Goal: Information Seeking & Learning: Learn about a topic

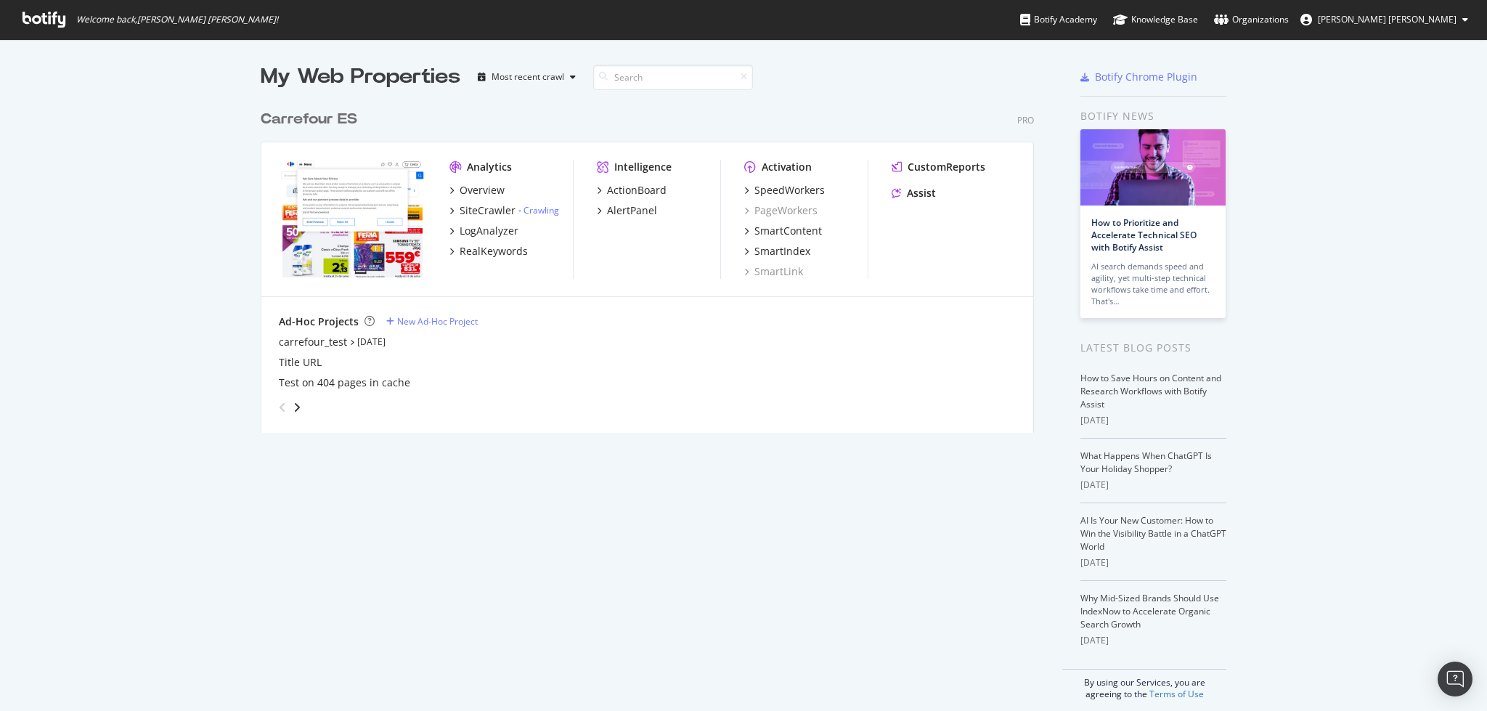
scroll to position [695, 1457]
click at [470, 250] on div "RealKeywords" at bounding box center [494, 251] width 68 height 15
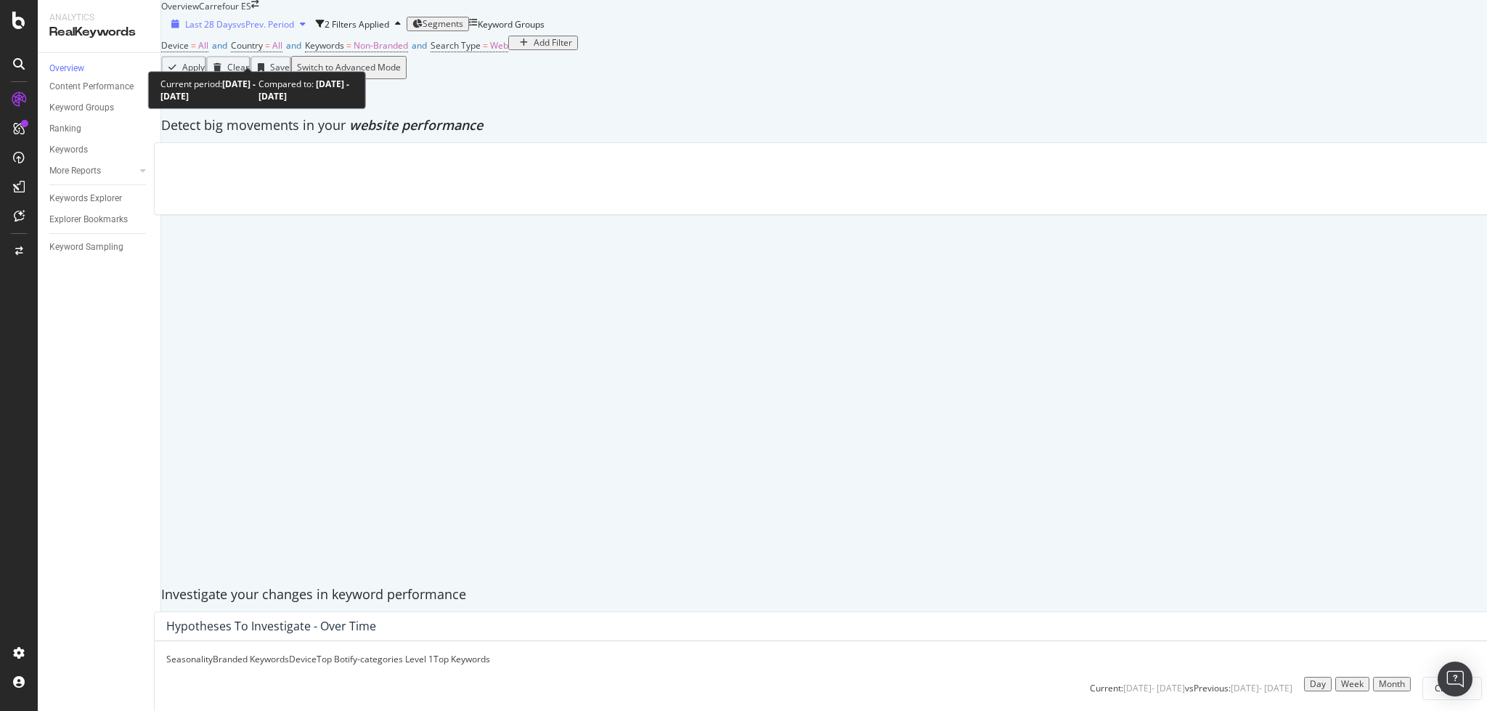
click at [237, 30] on span "Last 28 Days" at bounding box center [211, 24] width 52 height 12
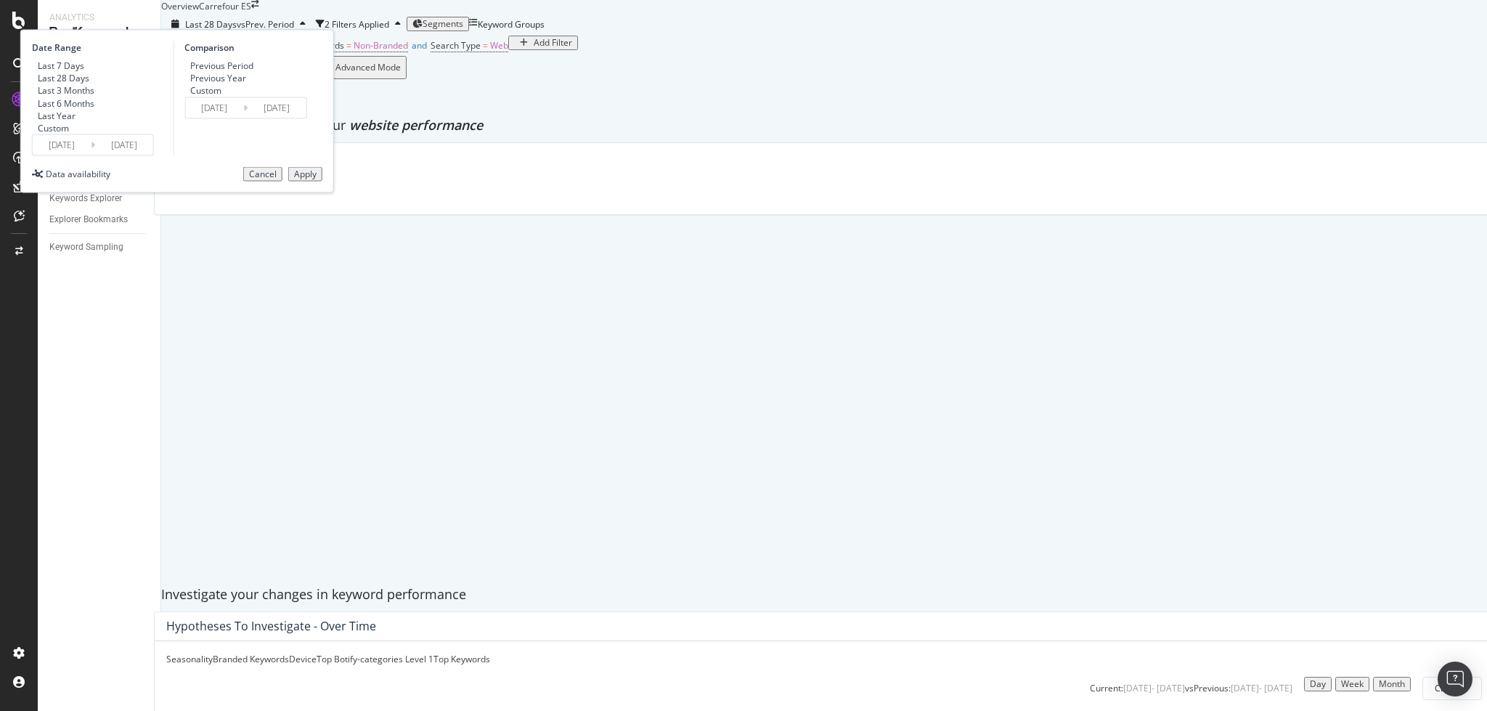
click at [69, 134] on div "Custom" at bounding box center [53, 127] width 31 height 12
click at [91, 155] on input "[DATE]" at bounding box center [62, 145] width 58 height 20
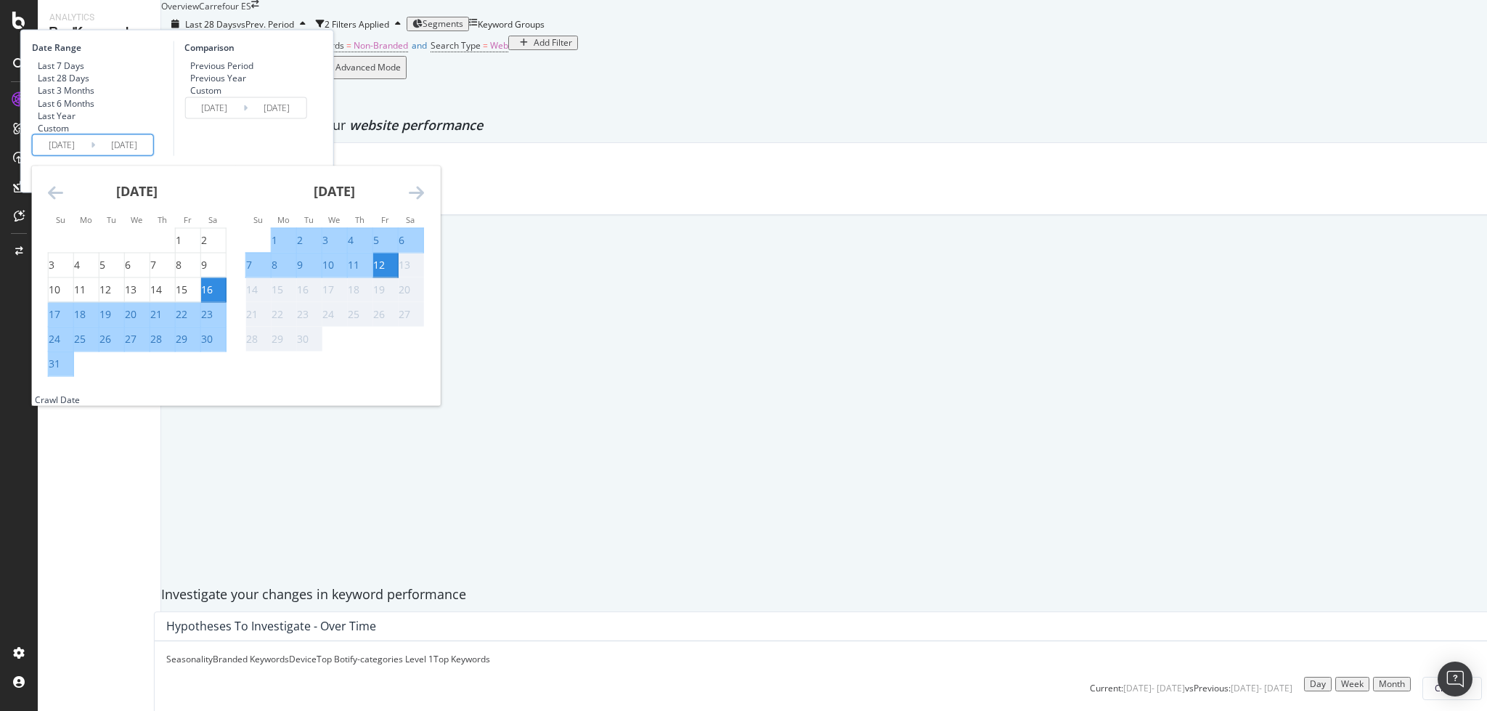
click at [63, 201] on icon "Move backward to switch to the previous month." at bounding box center [55, 192] width 15 height 17
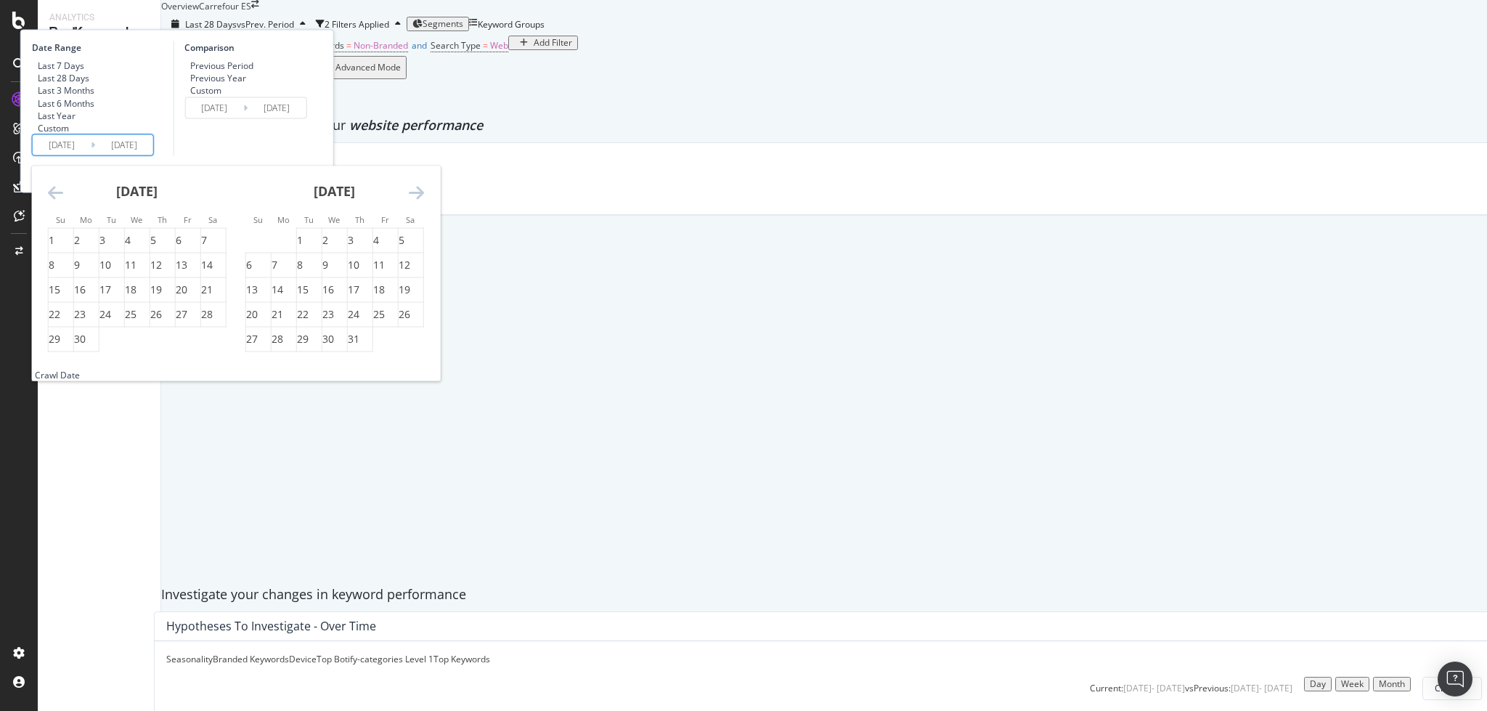
click at [63, 201] on icon "Move backward to switch to the previous month." at bounding box center [55, 192] width 15 height 17
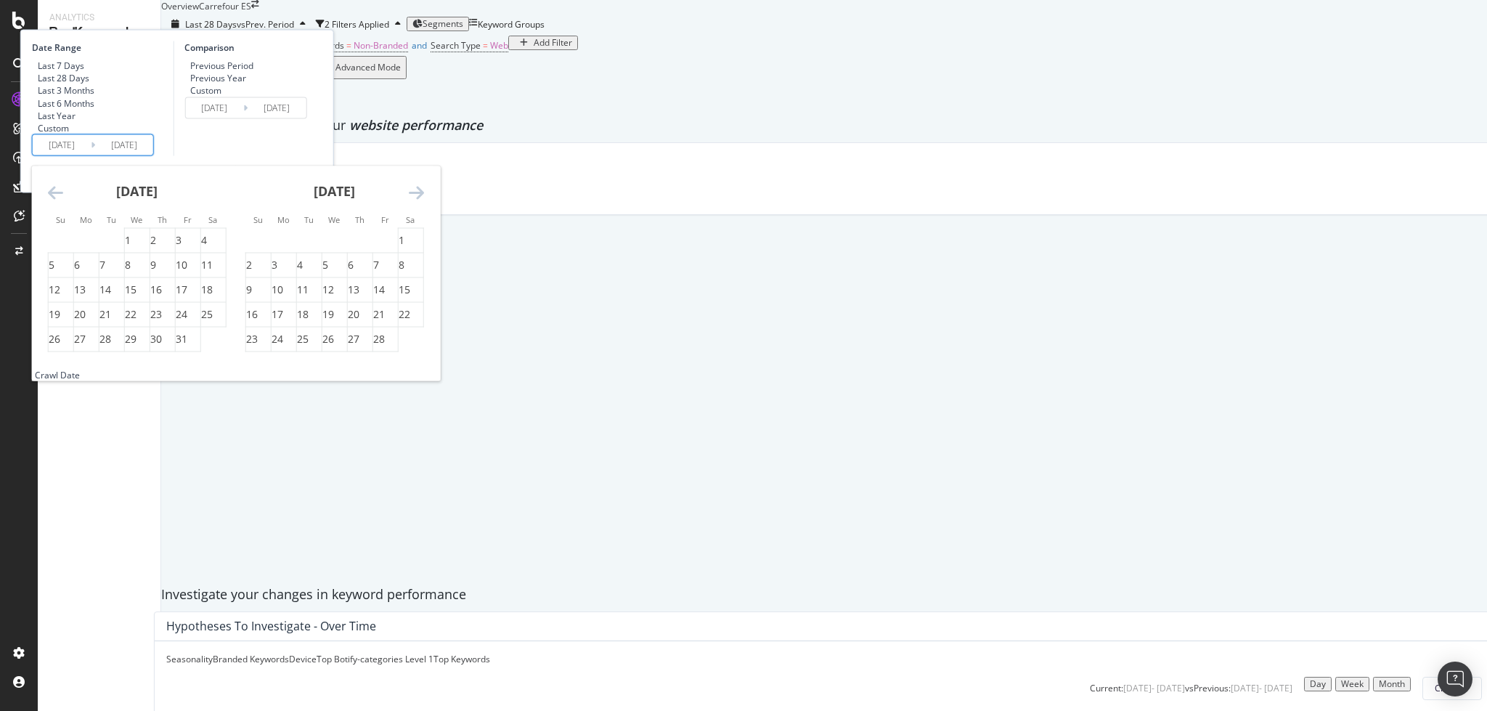
click at [63, 201] on icon "Move backward to switch to the previous month." at bounding box center [55, 192] width 15 height 17
click at [347, 272] on div "8" at bounding box center [334, 265] width 25 height 15
type input "[DATE]"
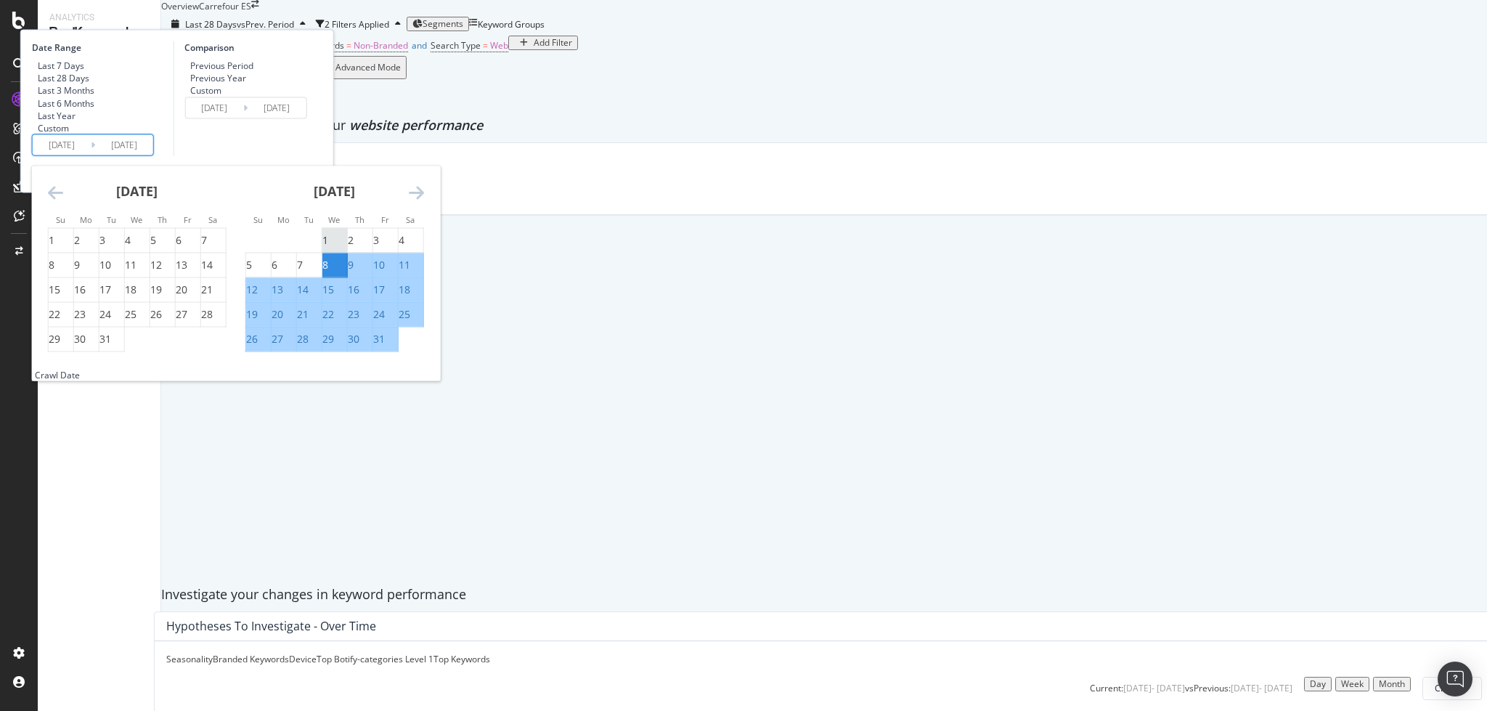
click at [328, 248] on div "1" at bounding box center [325, 240] width 6 height 15
type input "[DATE]"
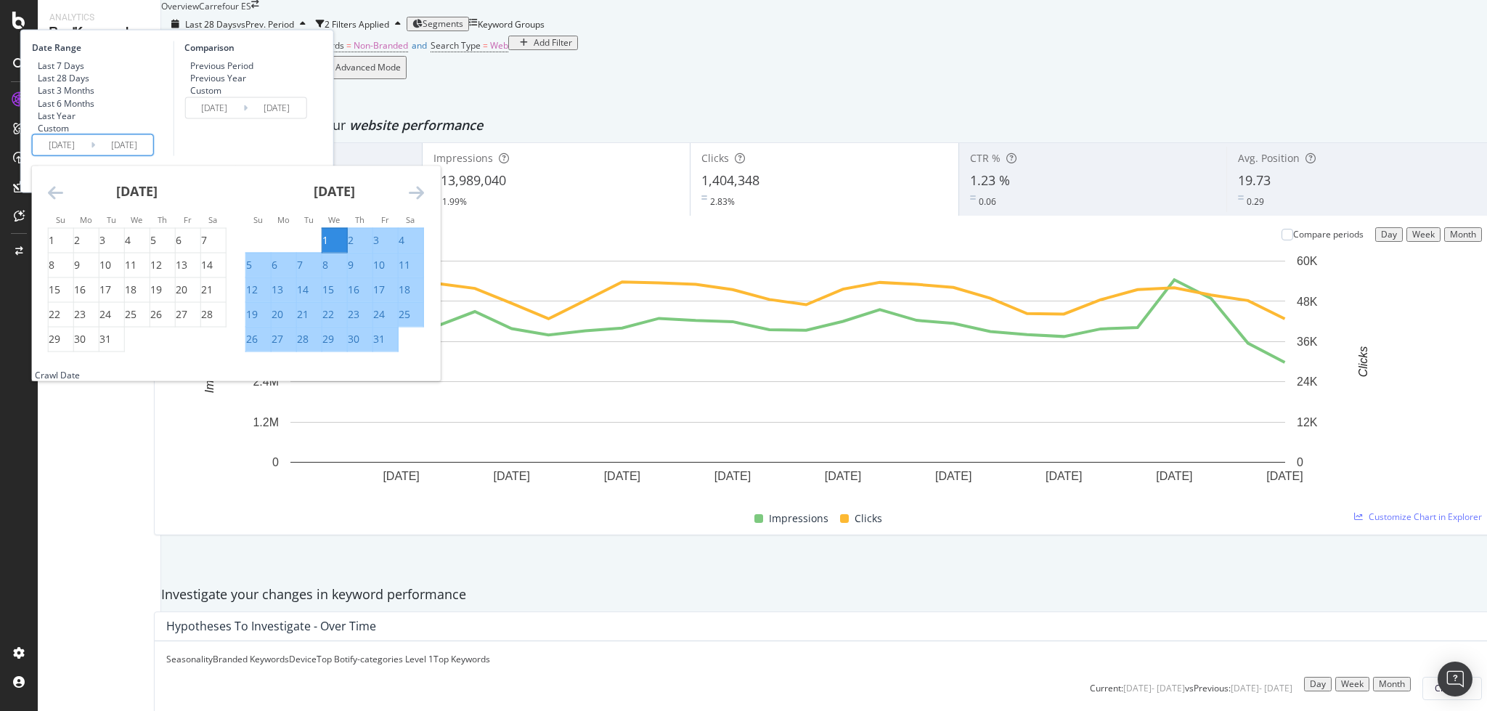
click at [424, 201] on icon "Move forward to switch to the next month." at bounding box center [416, 192] width 15 height 17
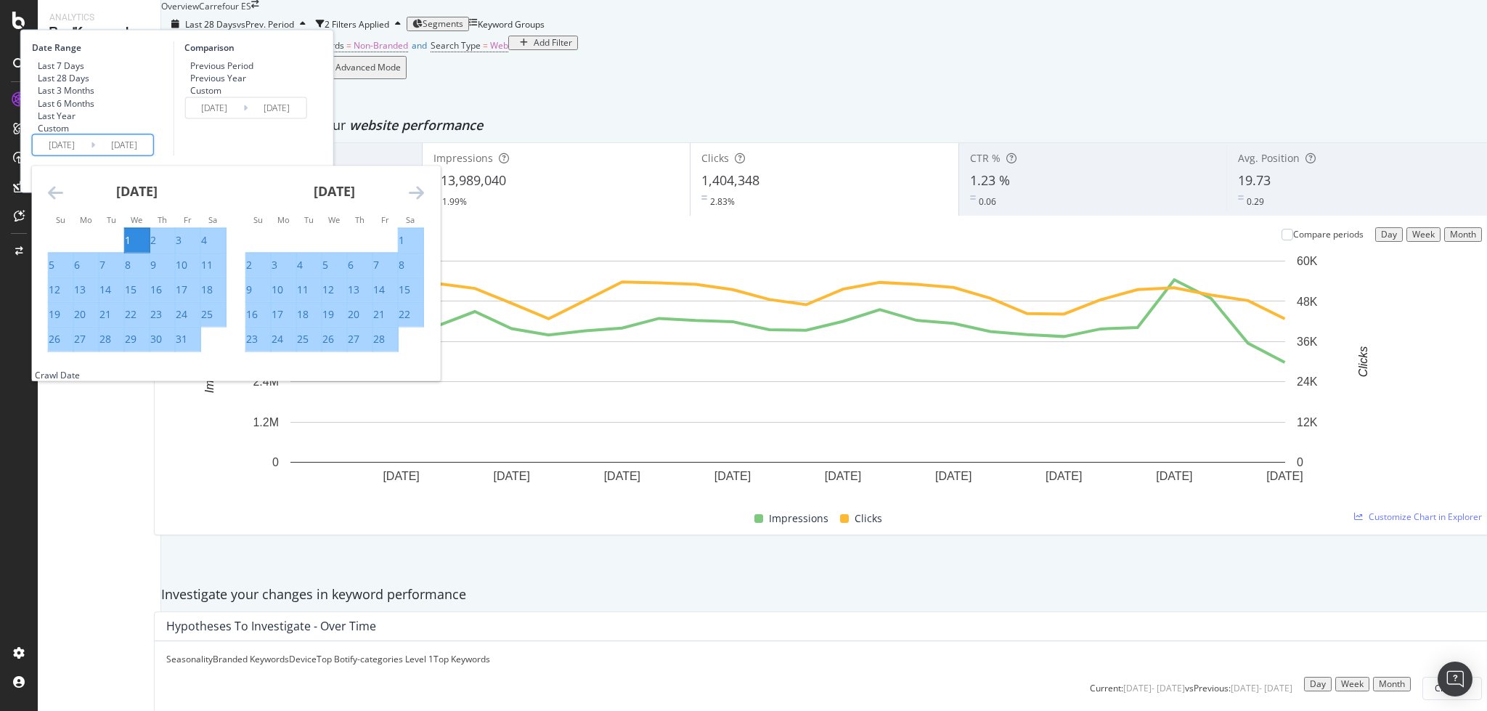
click at [424, 201] on icon "Move forward to switch to the next month." at bounding box center [416, 192] width 15 height 17
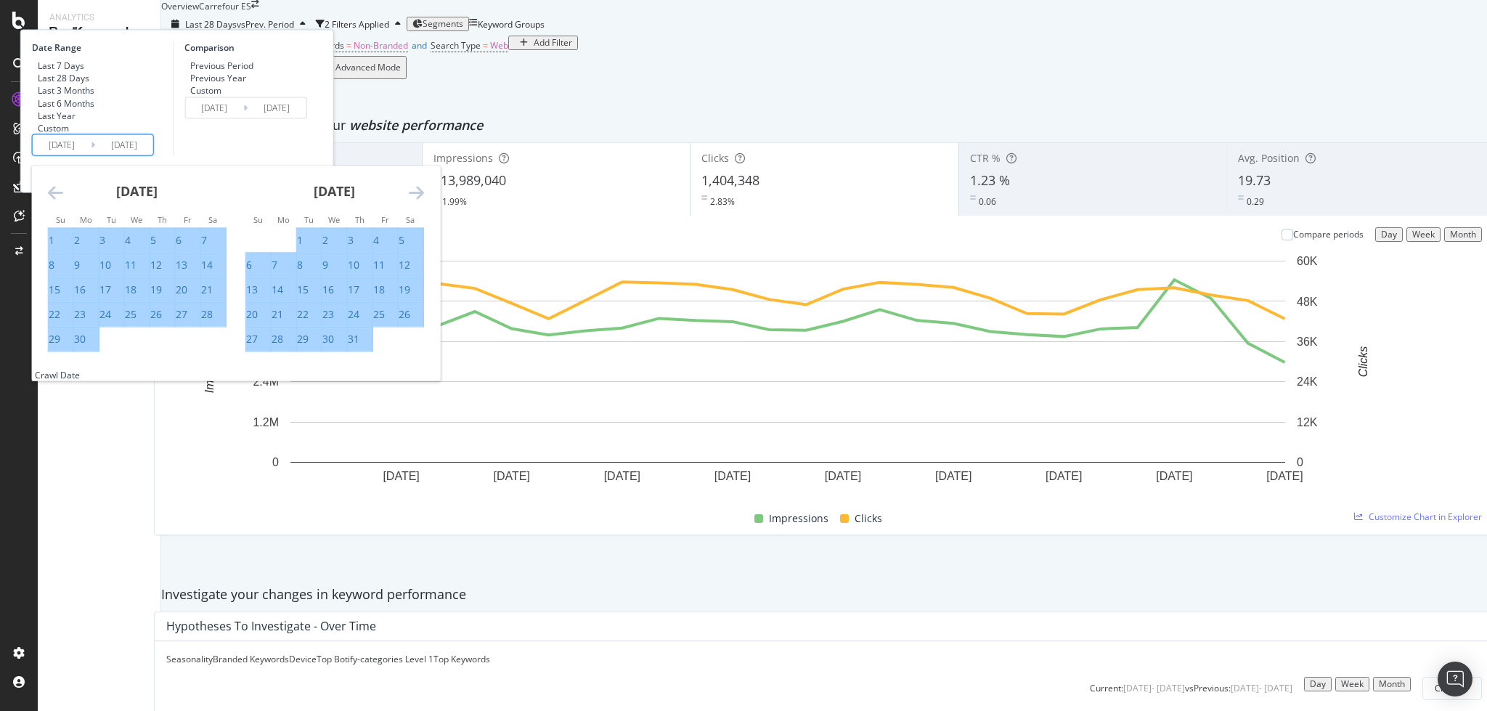
click at [424, 201] on icon "Move forward to switch to the next month." at bounding box center [416, 192] width 15 height 17
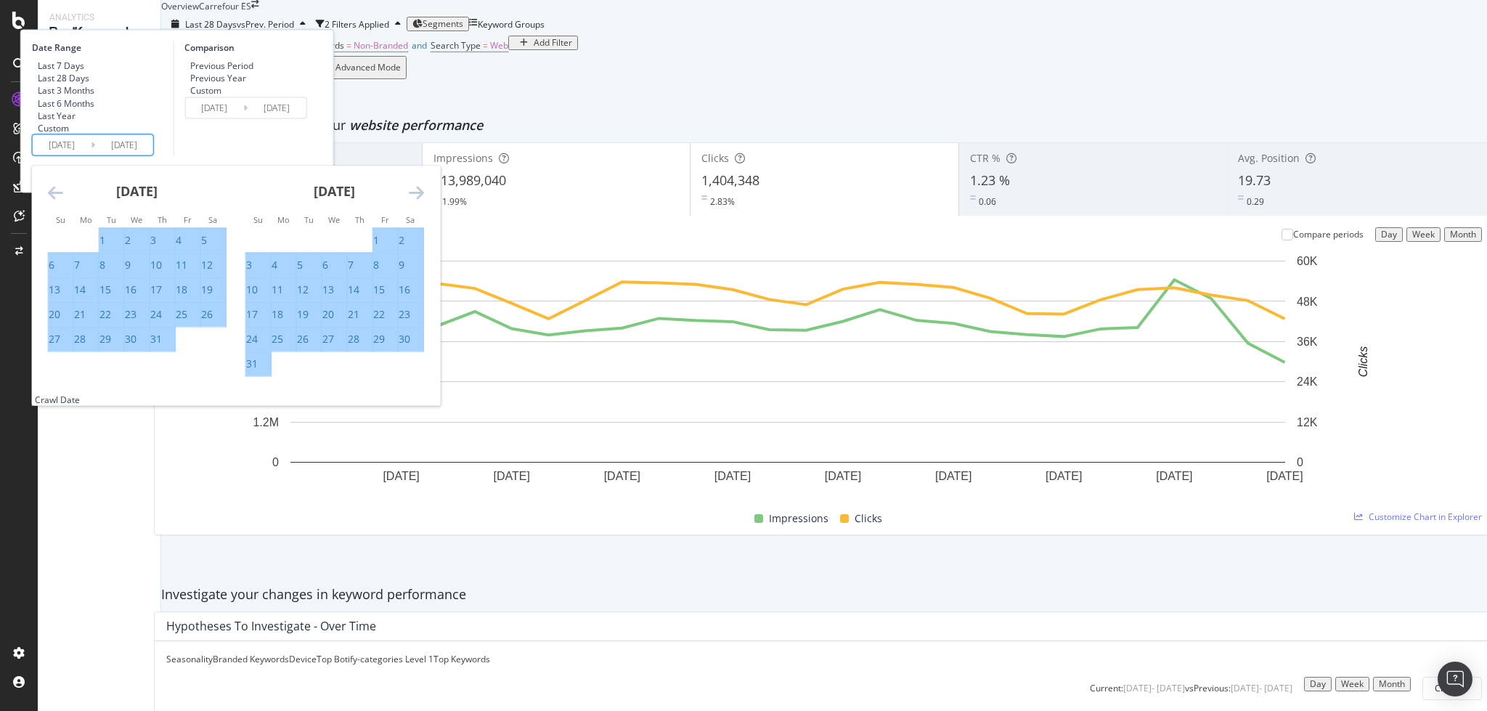
click at [424, 201] on icon "Move forward to switch to the next month." at bounding box center [416, 192] width 15 height 17
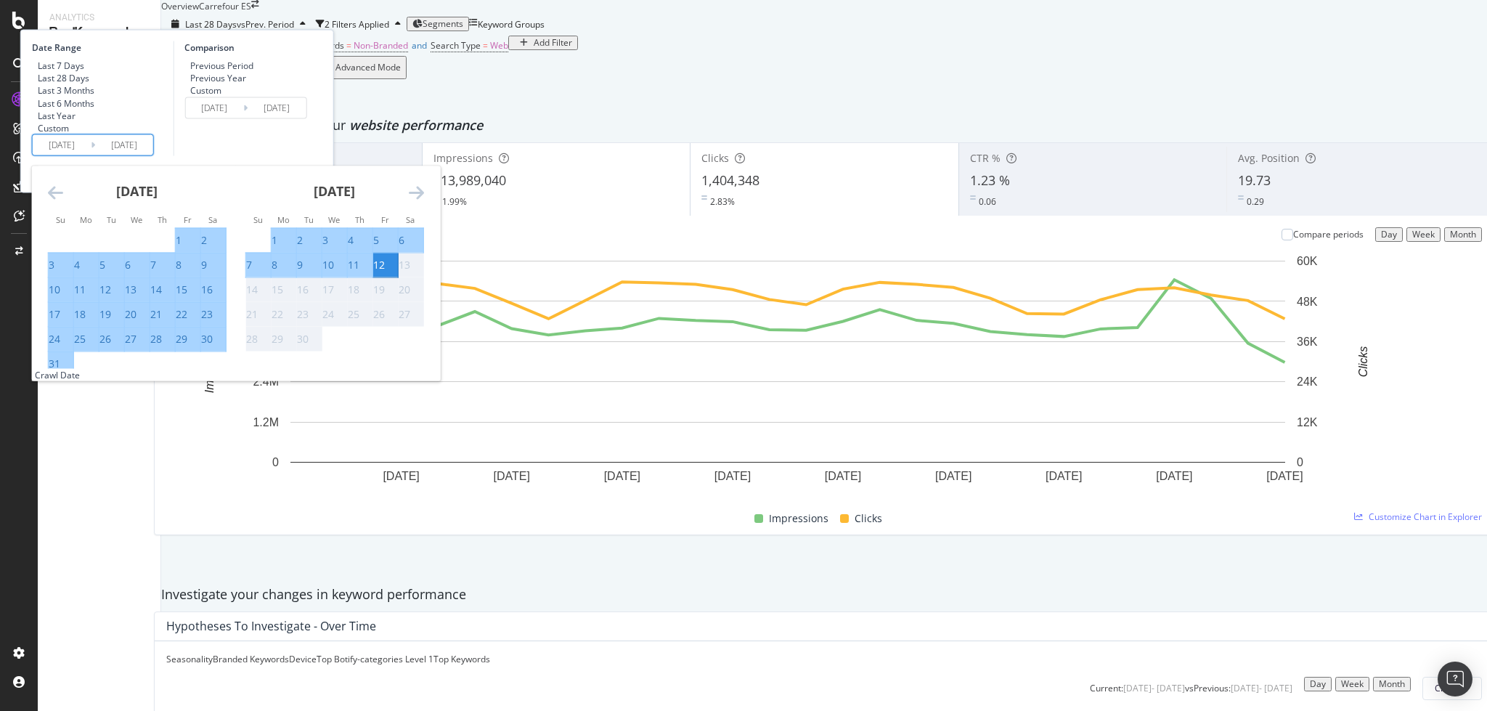
click at [385, 272] on div "12" at bounding box center [379, 265] width 12 height 15
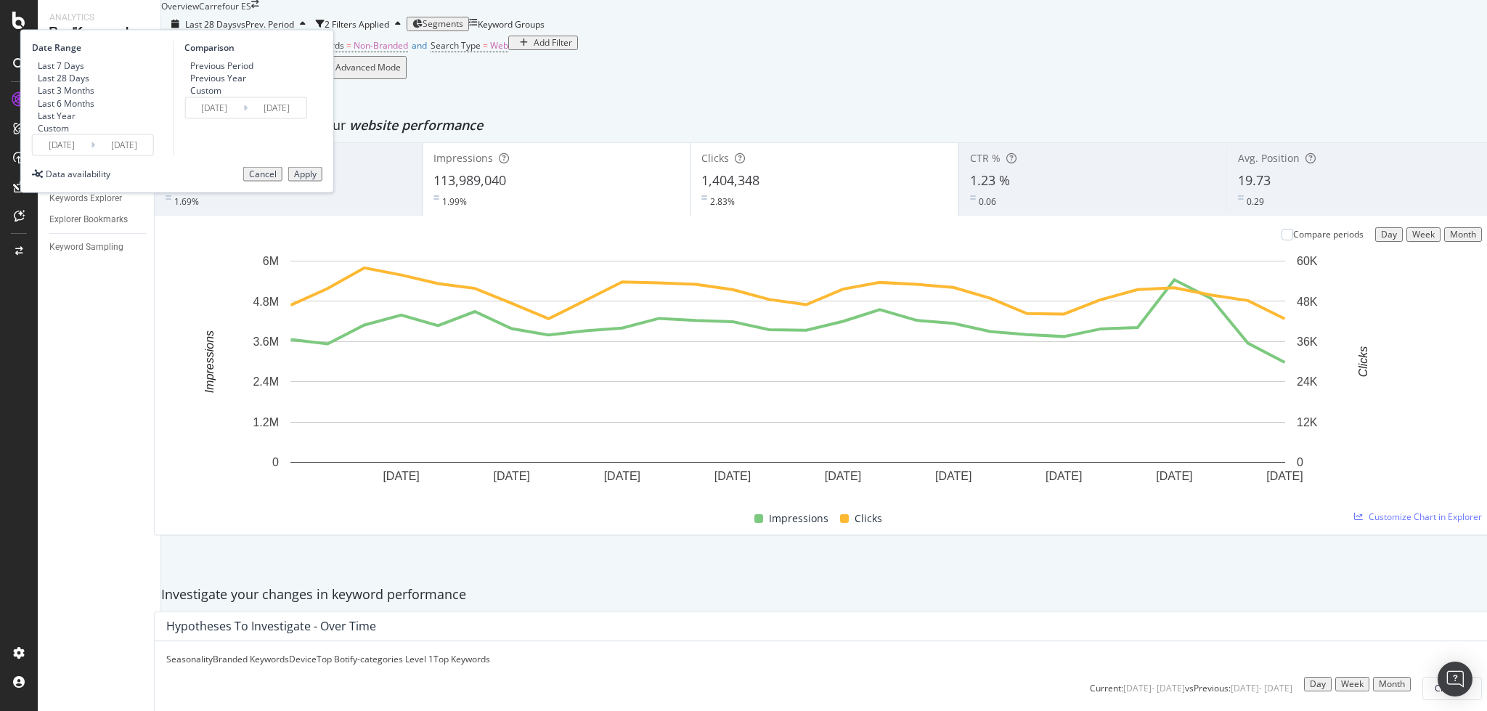
click at [246, 84] on div "Previous Year" at bounding box center [218, 78] width 56 height 12
type input "[DATE]"
click at [317, 179] on div "Apply" at bounding box center [305, 174] width 23 height 10
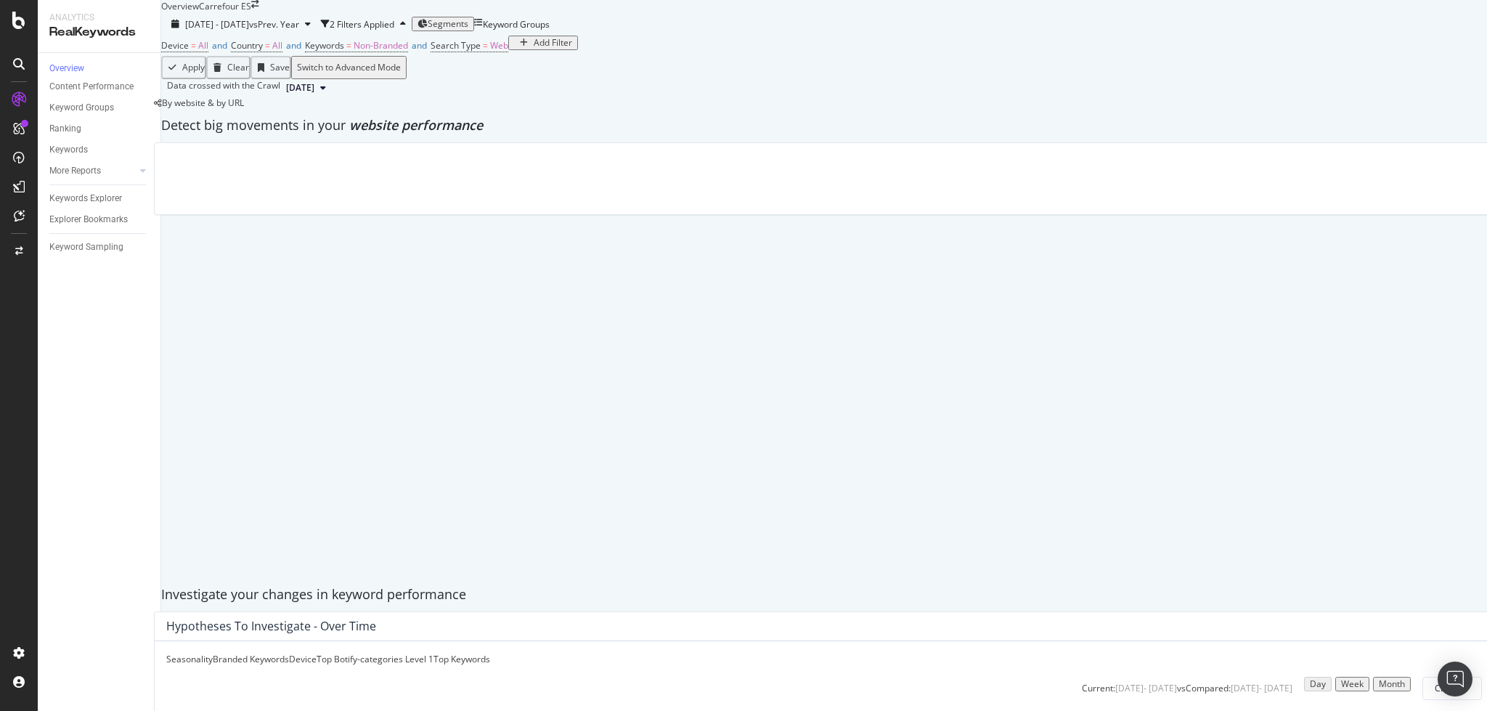
click at [326, 92] on icon at bounding box center [323, 87] width 6 height 9
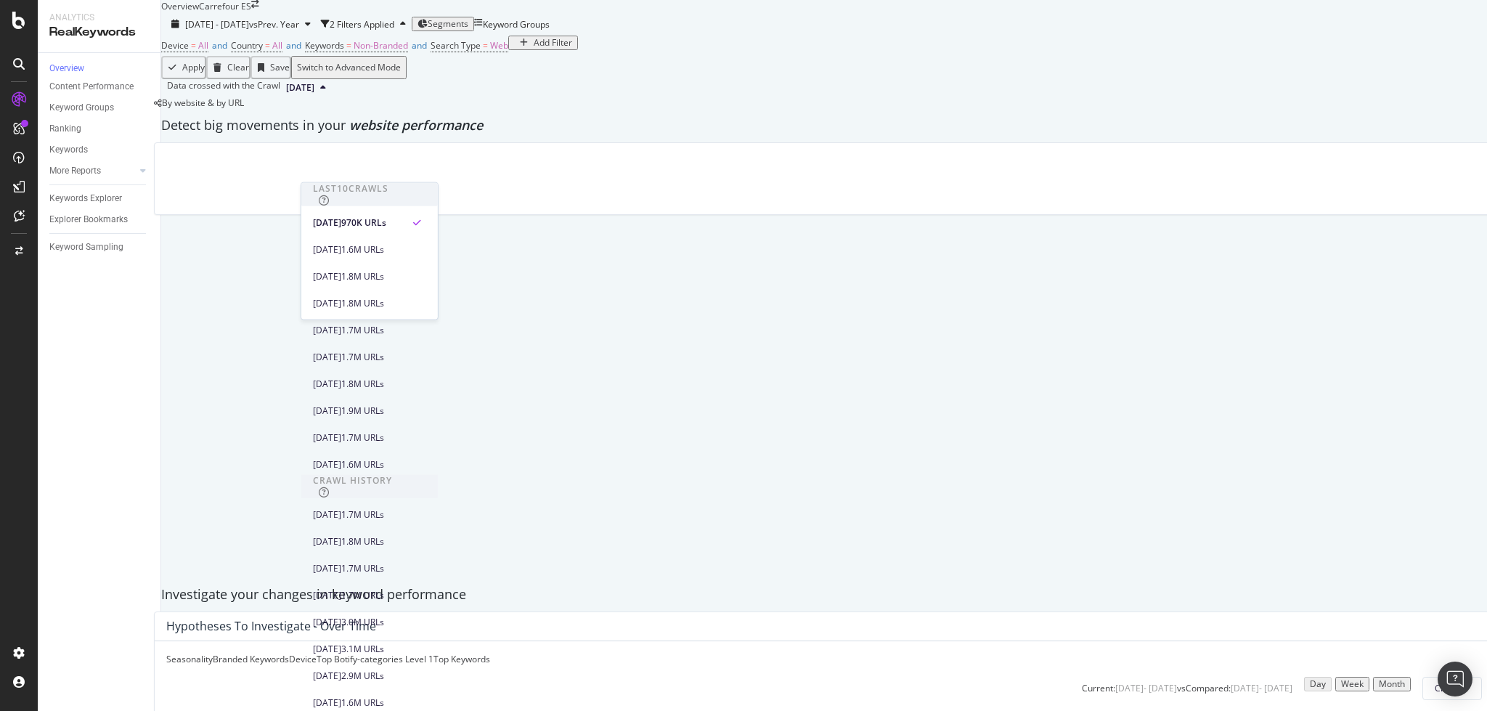
click at [326, 92] on icon at bounding box center [323, 87] width 6 height 9
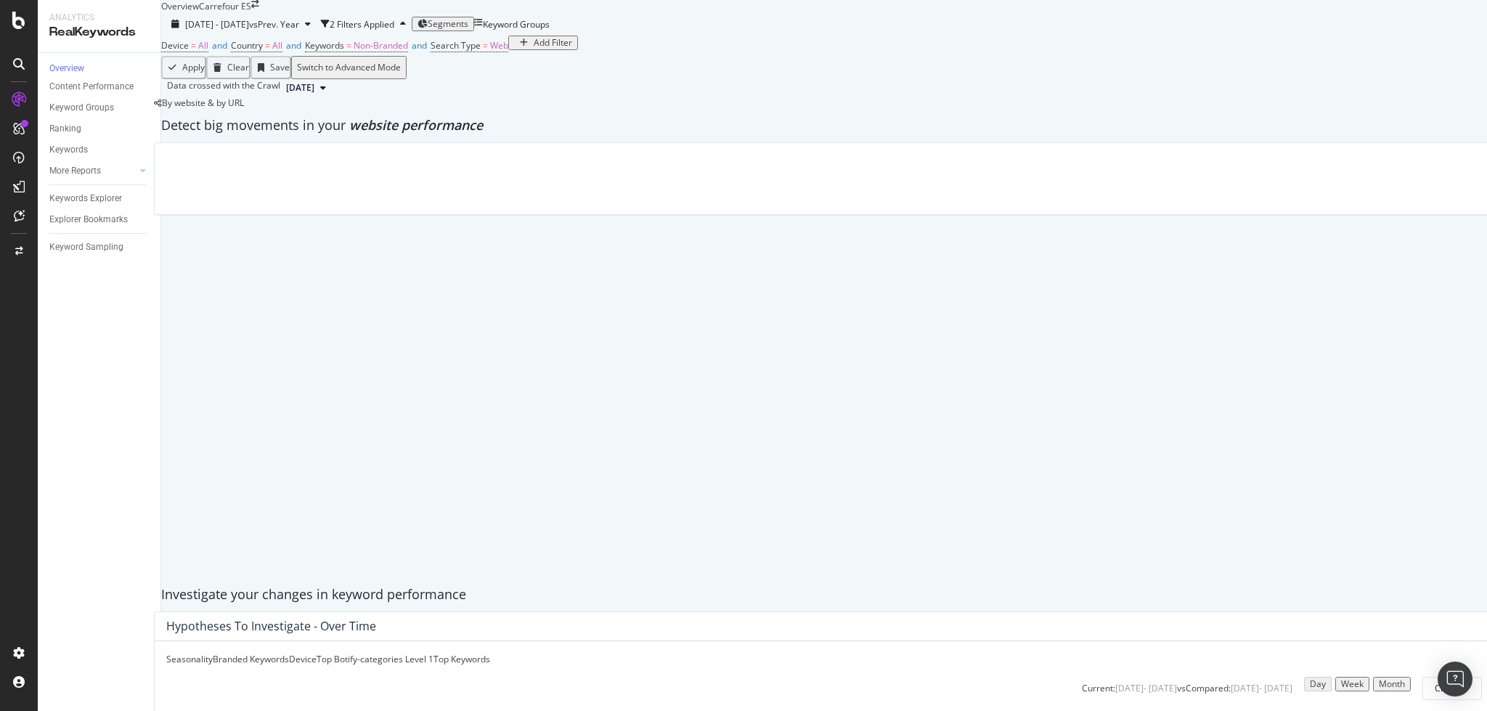
click at [244, 109] on div "By website & by URL" at bounding box center [199, 103] width 90 height 12
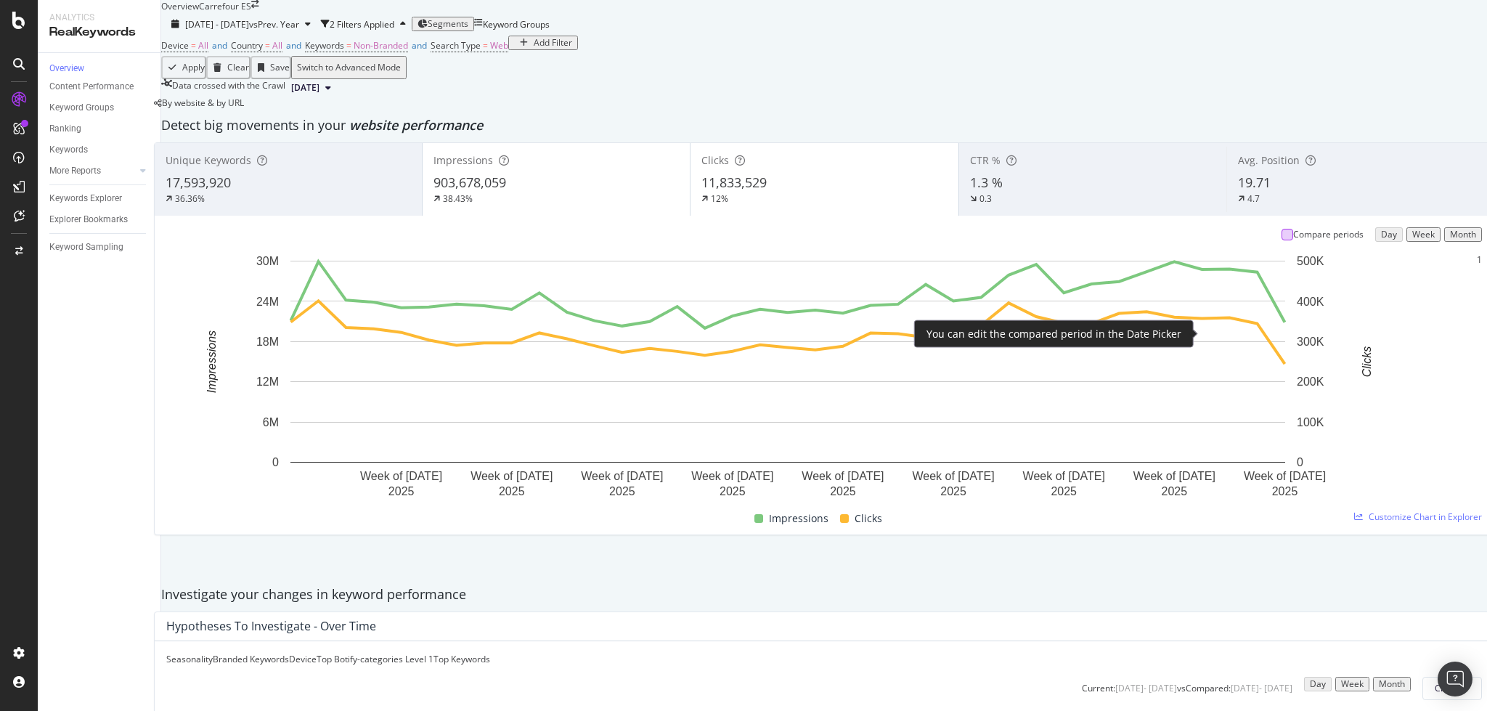
click at [1281, 240] on div at bounding box center [1287, 235] width 12 height 12
